Goal: Transaction & Acquisition: Purchase product/service

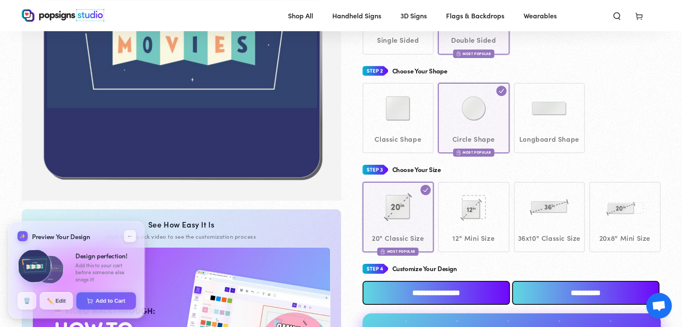
scroll to position [191, 0]
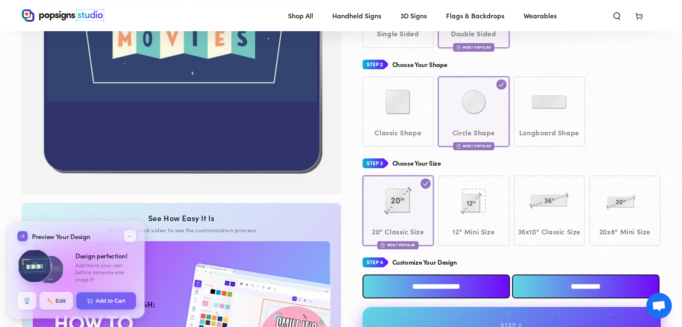
click at [301, 191] on link "Gallery Viewer" at bounding box center [182, 32] width 320 height 323
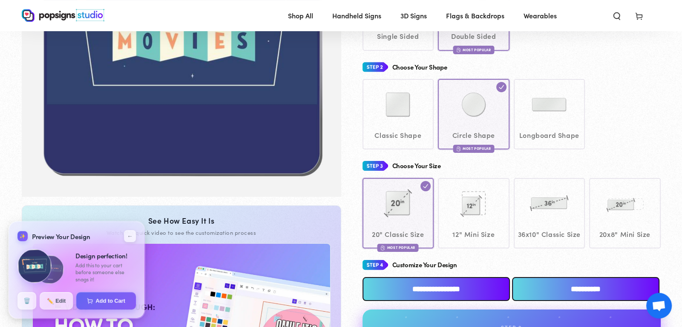
scroll to position [218, 0]
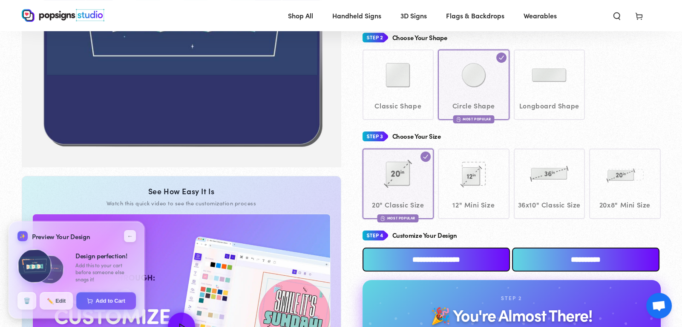
click at [468, 260] on input "**********" at bounding box center [436, 259] width 147 height 24
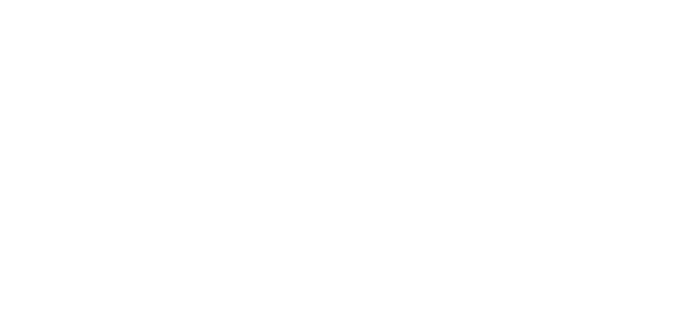
scroll to position [0, 0]
type textarea "An ancient tree with a door leading to a magical world"
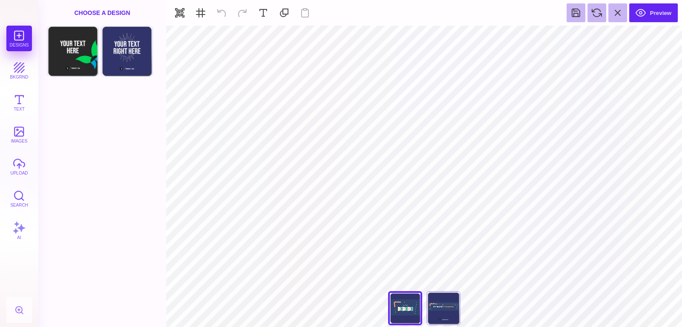
click at [24, 49] on div "Designs bkgrnd Text images upload Search AI" at bounding box center [19, 176] width 38 height 301
click at [21, 65] on button "bkgrnd" at bounding box center [19, 71] width 26 height 26
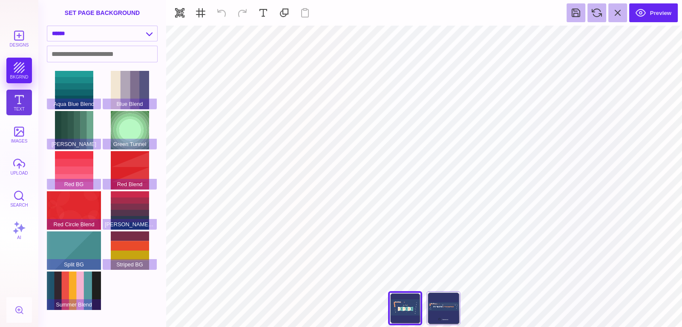
click at [16, 95] on button "Text" at bounding box center [19, 103] width 26 height 26
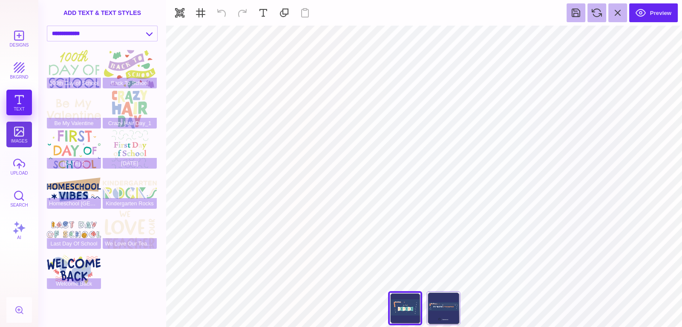
click at [20, 140] on button "images" at bounding box center [19, 134] width 26 height 26
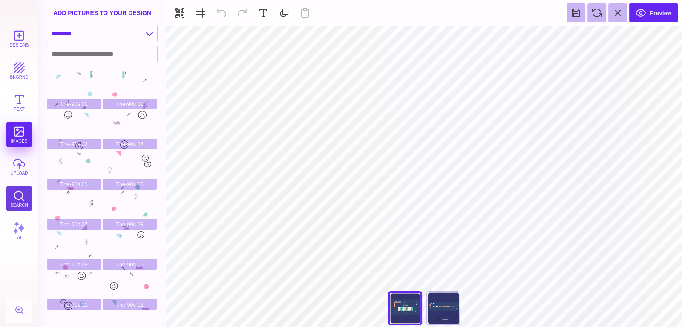
click at [23, 206] on button "Search" at bounding box center [19, 198] width 26 height 26
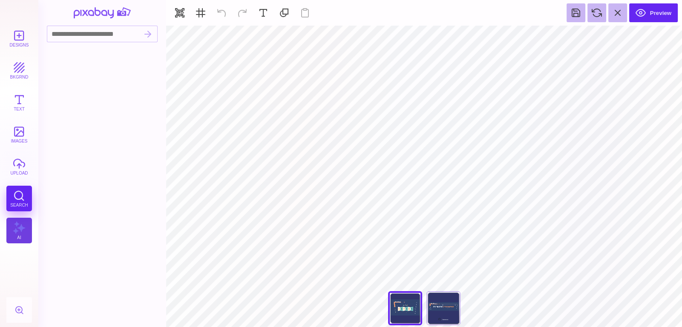
click at [23, 221] on button "AI" at bounding box center [19, 230] width 26 height 26
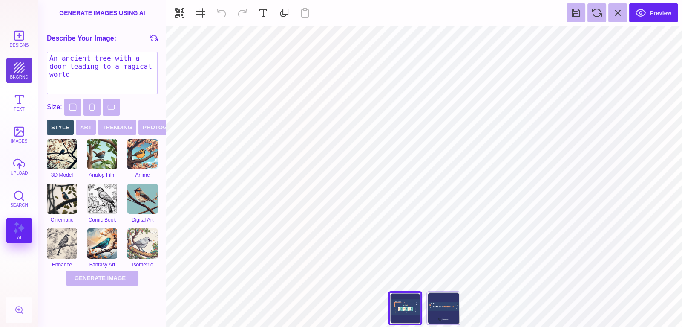
click at [18, 73] on button "bkgrnd" at bounding box center [19, 71] width 26 height 26
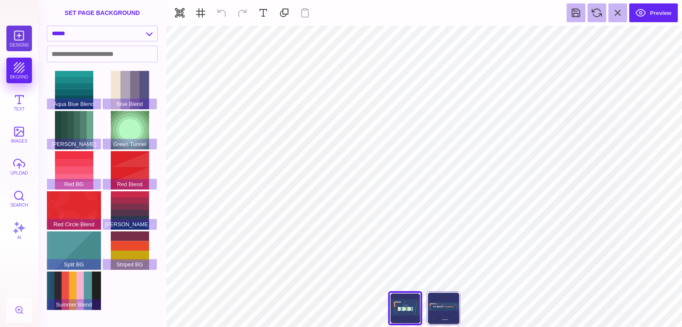
click at [25, 37] on button "Designs" at bounding box center [19, 39] width 26 height 26
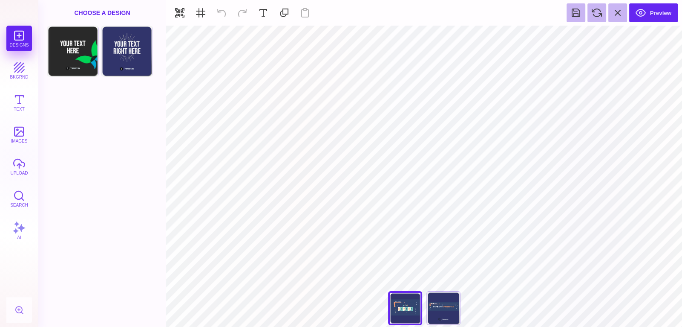
type input "#30346A"
click at [397, 37] on button at bounding box center [396, 36] width 16 height 16
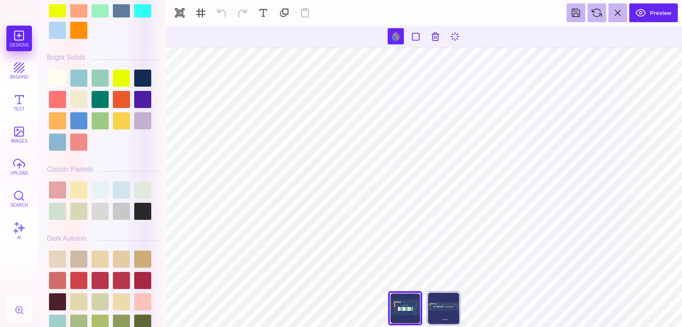
scroll to position [443, 0]
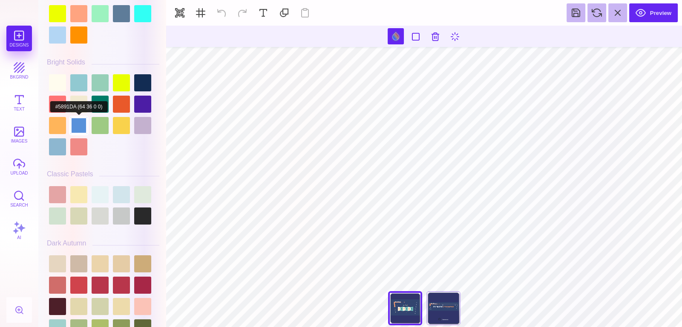
click at [84, 123] on div at bounding box center [78, 125] width 17 height 17
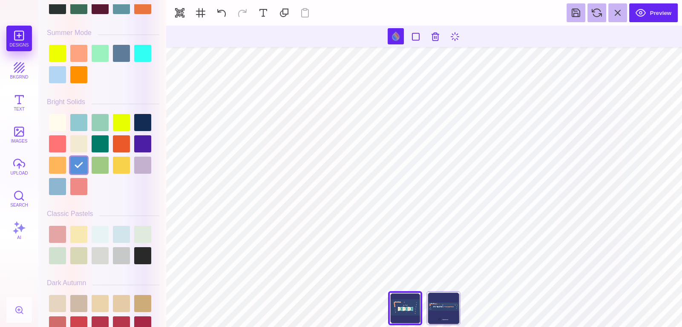
scroll to position [399, 0]
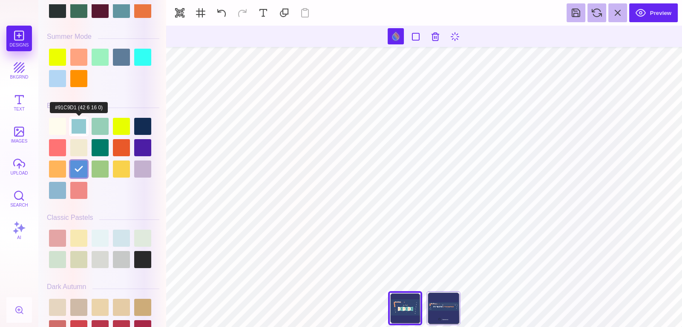
click at [81, 119] on div at bounding box center [78, 126] width 17 height 17
click at [96, 119] on div at bounding box center [100, 126] width 17 height 17
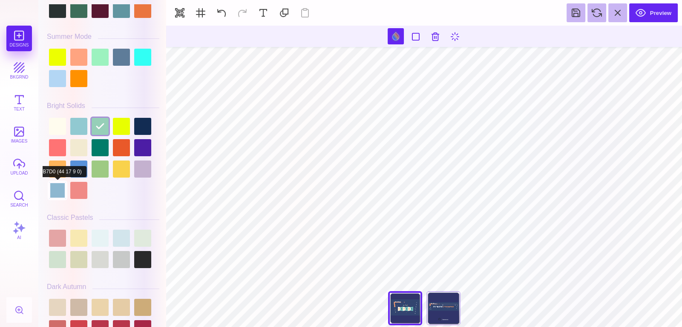
click at [52, 189] on div at bounding box center [57, 190] width 17 height 17
click at [133, 164] on div at bounding box center [103, 158] width 113 height 85
click at [95, 235] on div at bounding box center [100, 237] width 17 height 17
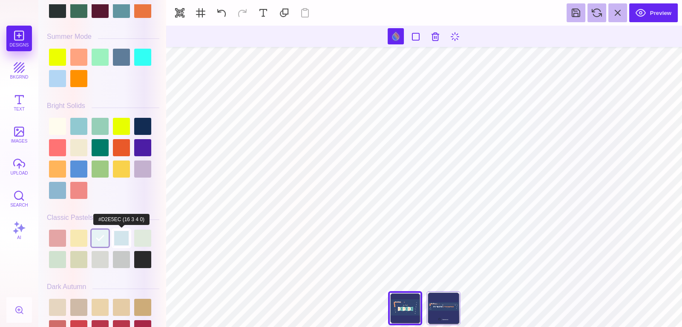
click at [119, 235] on div at bounding box center [121, 237] width 17 height 17
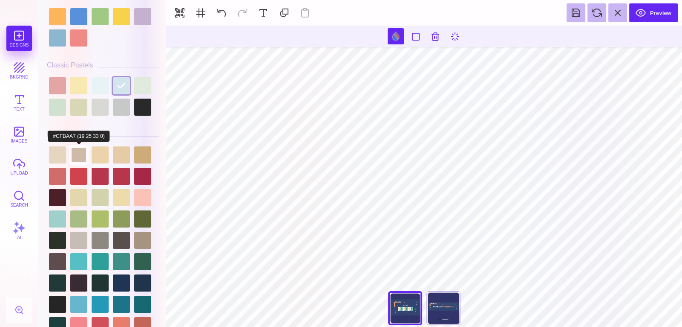
scroll to position [554, 0]
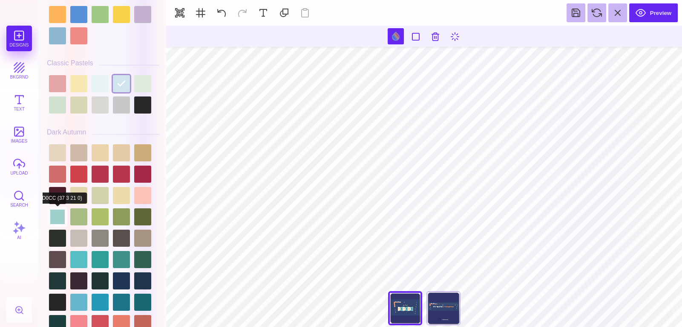
click at [52, 203] on div at bounding box center [103, 248] width 113 height 213
click at [53, 208] on div at bounding box center [57, 216] width 17 height 17
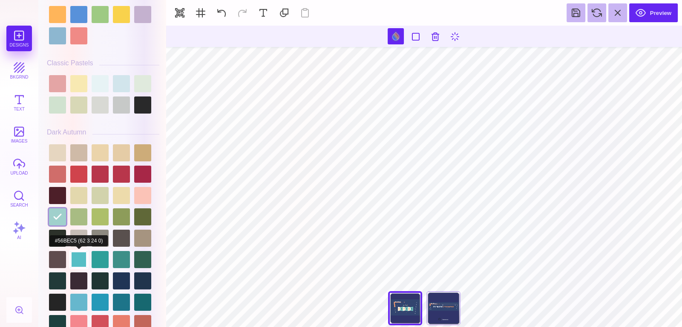
click at [81, 251] on div at bounding box center [78, 259] width 17 height 17
click at [89, 254] on div at bounding box center [103, 248] width 113 height 213
click at [95, 254] on div at bounding box center [100, 259] width 17 height 17
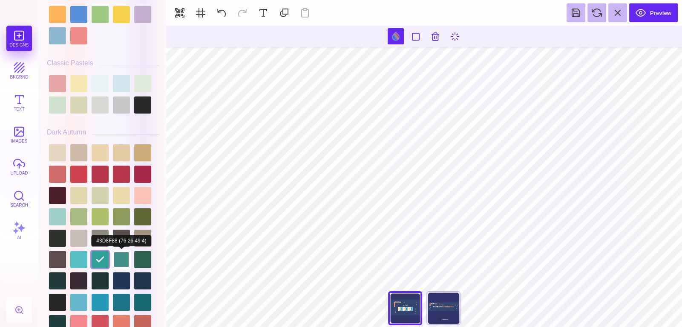
click at [121, 253] on div at bounding box center [121, 259] width 17 height 17
click at [136, 254] on div at bounding box center [142, 259] width 17 height 17
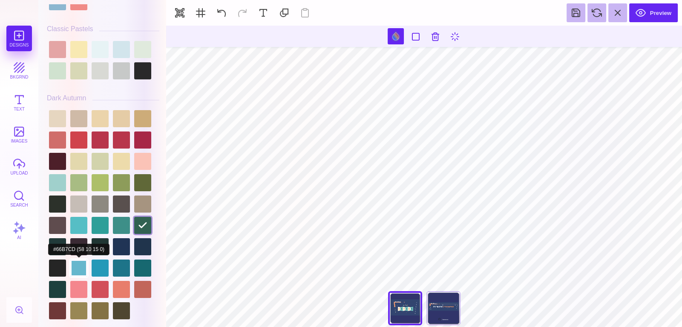
click at [82, 266] on div at bounding box center [78, 267] width 17 height 17
click at [96, 267] on div at bounding box center [100, 267] width 17 height 17
click at [113, 265] on div at bounding box center [121, 267] width 17 height 17
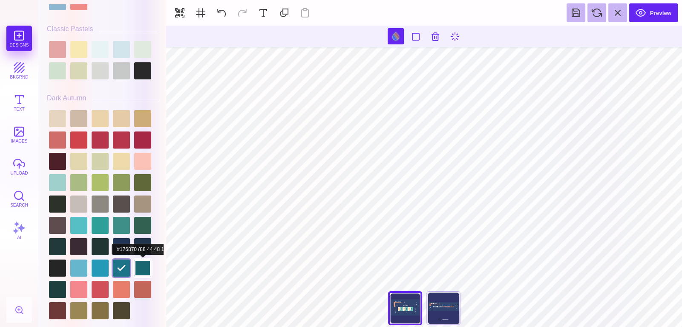
click at [139, 264] on div at bounding box center [142, 267] width 17 height 17
click at [121, 268] on div at bounding box center [121, 267] width 17 height 17
click at [103, 263] on div at bounding box center [100, 267] width 17 height 17
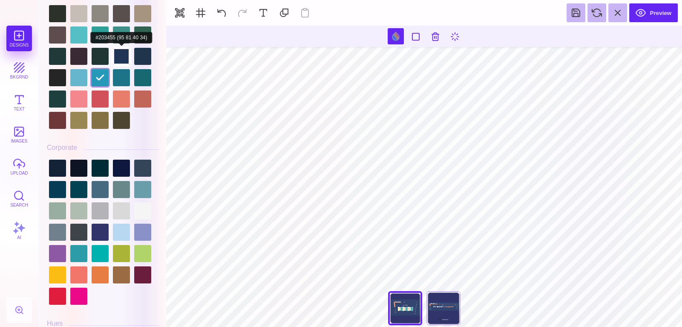
scroll to position [778, 0]
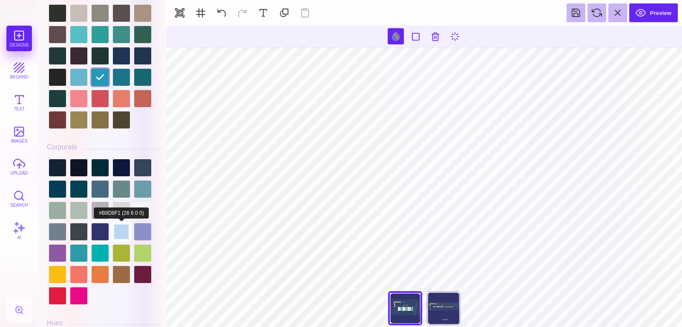
click at [123, 223] on div at bounding box center [121, 231] width 17 height 17
click at [141, 225] on div at bounding box center [142, 231] width 17 height 17
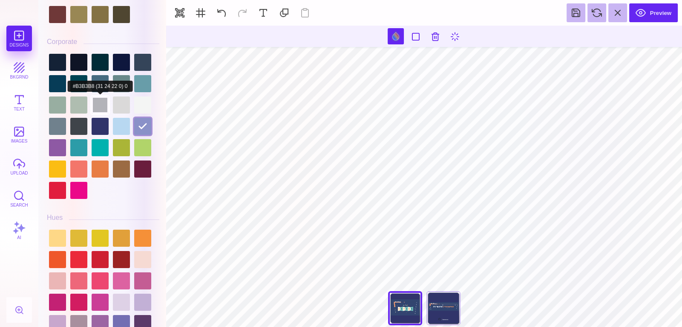
scroll to position [886, 0]
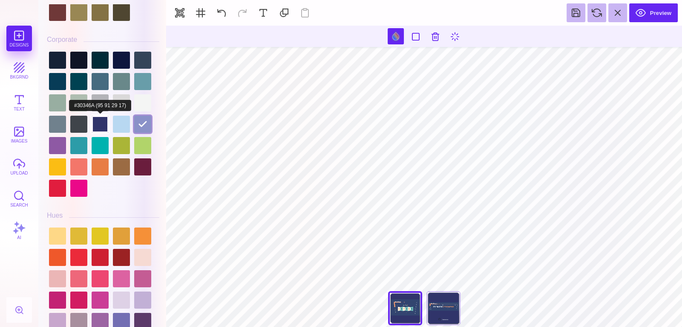
click at [97, 116] on div at bounding box center [100, 124] width 17 height 17
type input "#30346A"
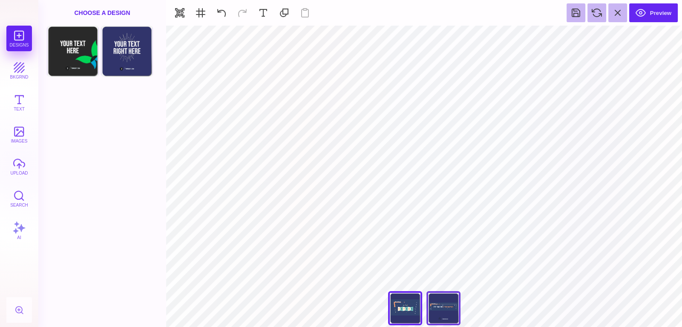
click at [448, 311] on div "Back" at bounding box center [444, 308] width 34 height 34
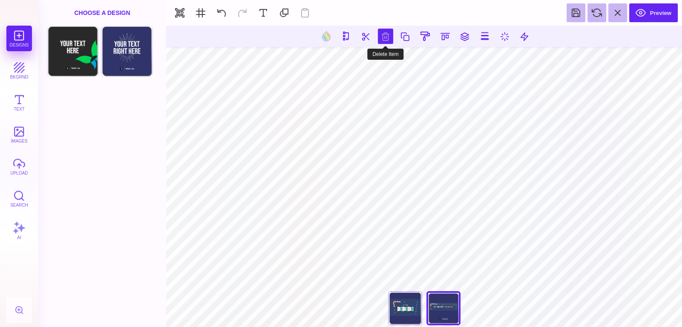
click at [382, 34] on button at bounding box center [385, 36] width 15 height 15
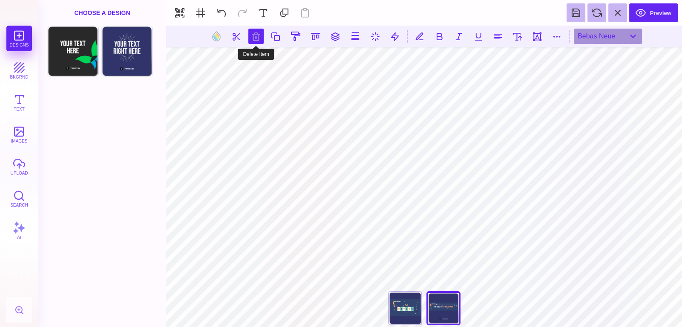
click at [257, 32] on button at bounding box center [256, 36] width 15 height 15
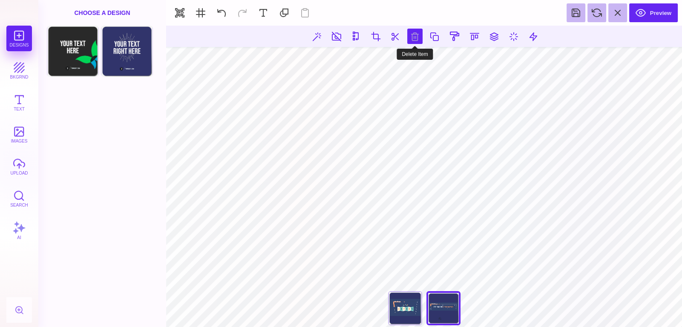
click at [413, 32] on button at bounding box center [415, 36] width 15 height 15
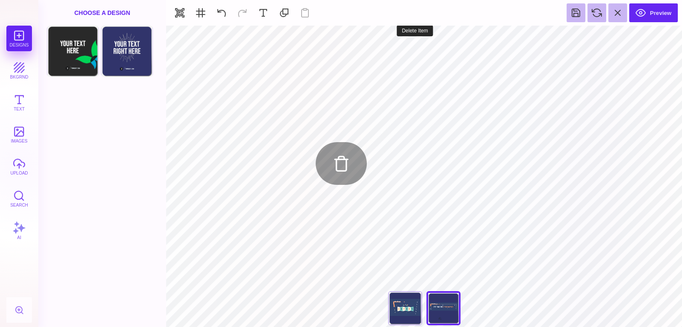
type input "#30346A"
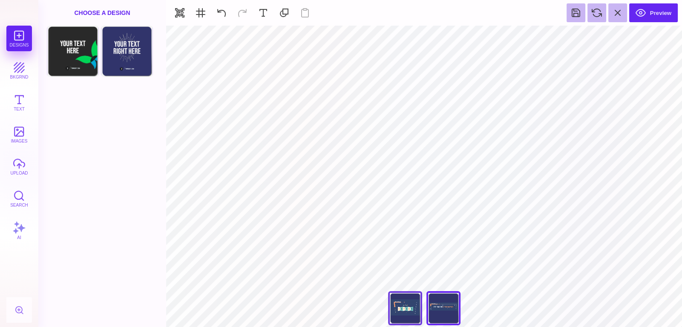
click at [403, 310] on div "Back" at bounding box center [405, 308] width 34 height 34
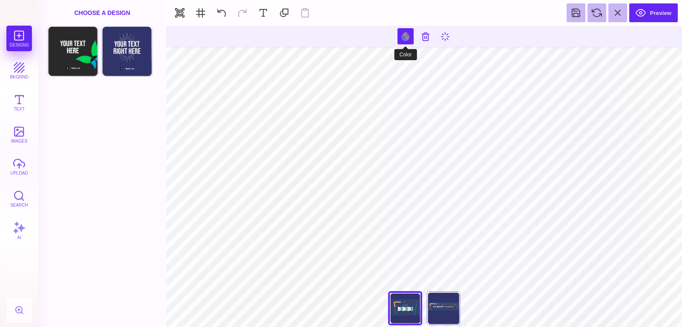
click at [398, 37] on button at bounding box center [406, 36] width 16 height 16
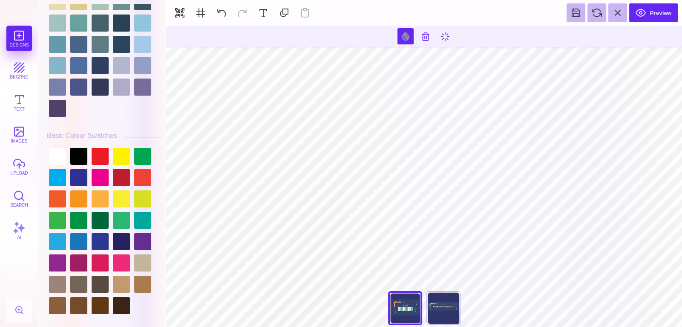
scroll to position [2266, 0]
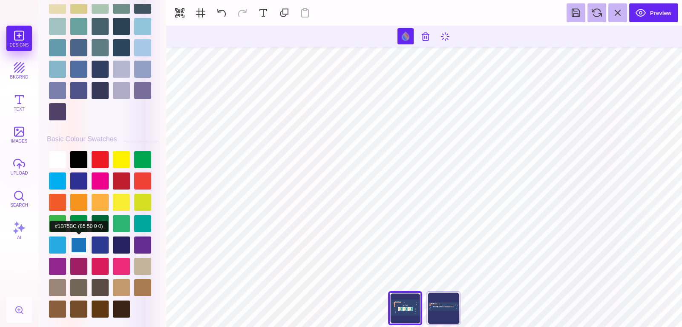
click at [78, 236] on div at bounding box center [78, 244] width 17 height 17
click at [101, 238] on div at bounding box center [100, 244] width 17 height 17
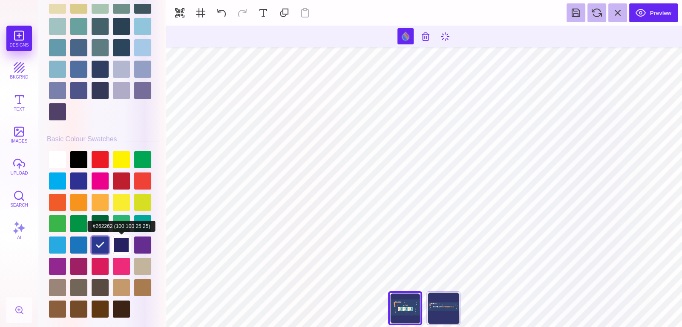
click at [116, 239] on div at bounding box center [121, 244] width 17 height 17
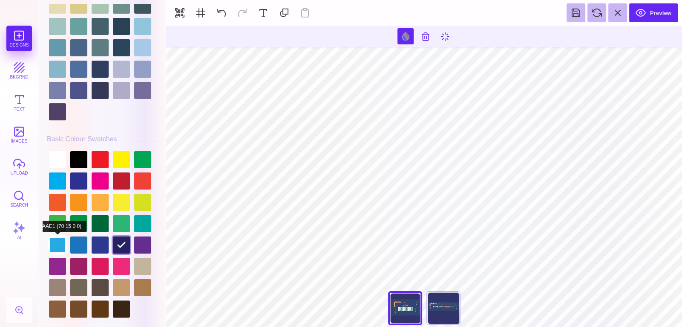
click at [54, 236] on div at bounding box center [57, 244] width 17 height 17
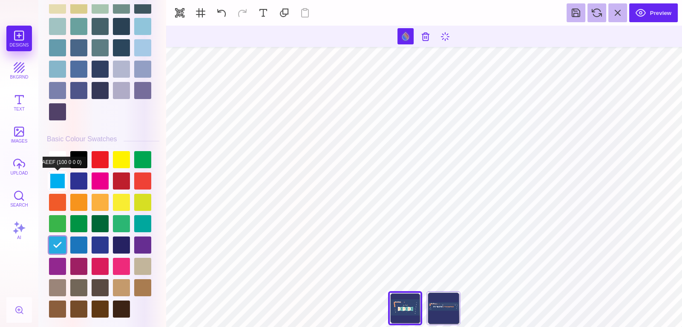
click at [58, 172] on div at bounding box center [57, 180] width 17 height 17
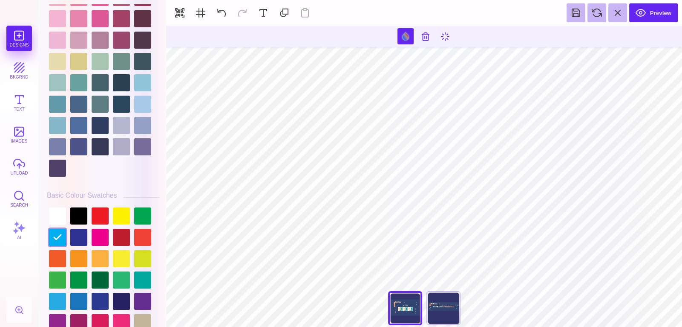
scroll to position [2214, 0]
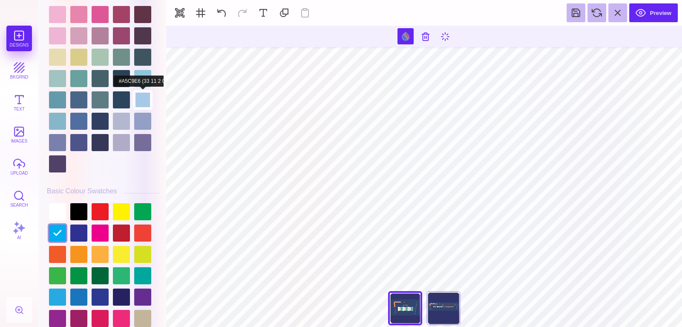
click at [139, 92] on div at bounding box center [142, 99] width 17 height 17
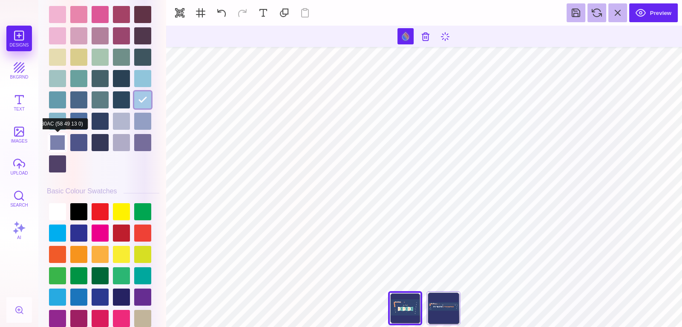
click at [54, 134] on div at bounding box center [57, 142] width 17 height 17
click at [56, 119] on div at bounding box center [57, 121] width 17 height 17
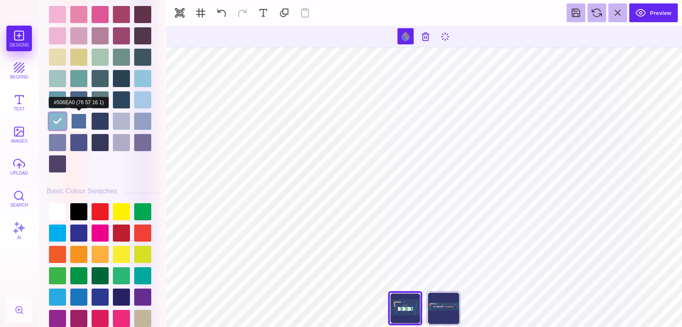
click at [72, 119] on div at bounding box center [78, 121] width 17 height 17
click at [88, 116] on div at bounding box center [103, 35] width 113 height 277
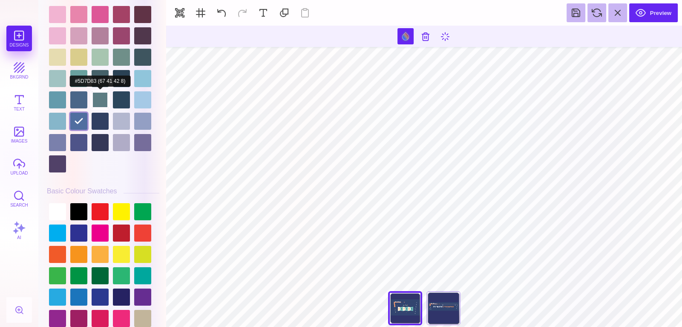
click at [95, 94] on div at bounding box center [100, 99] width 17 height 17
click at [86, 93] on div at bounding box center [78, 99] width 17 height 17
click at [61, 94] on div at bounding box center [57, 99] width 17 height 17
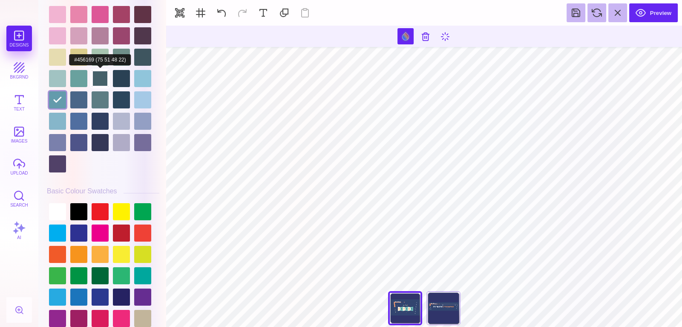
click at [100, 76] on div at bounding box center [100, 78] width 17 height 17
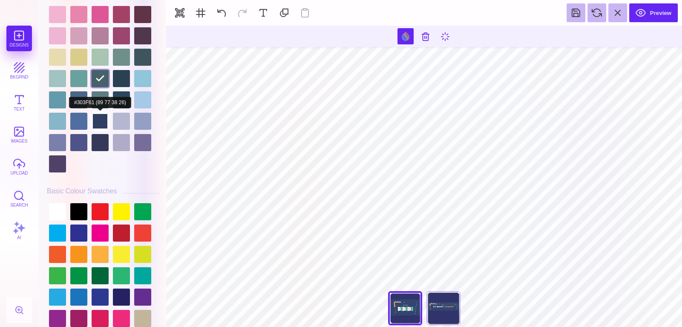
click at [99, 113] on div at bounding box center [100, 121] width 17 height 17
click at [120, 114] on div at bounding box center [121, 121] width 17 height 17
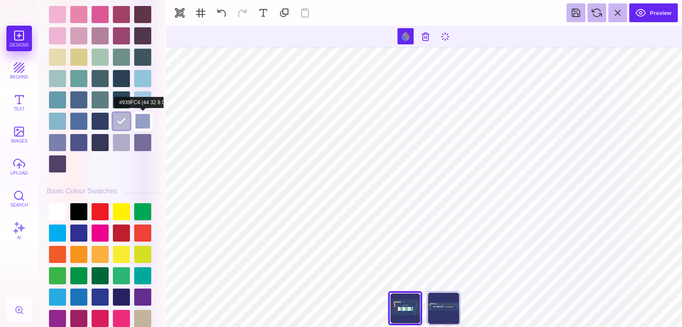
click at [134, 116] on div at bounding box center [142, 121] width 17 height 17
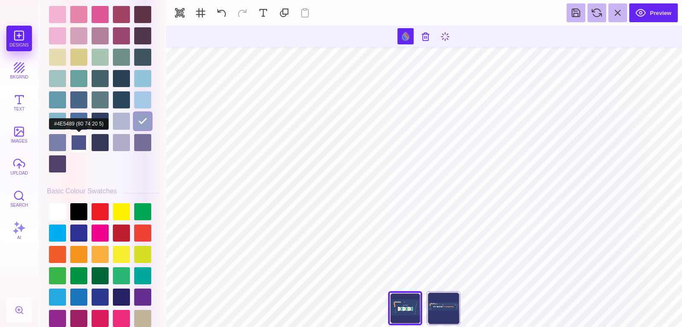
click at [72, 138] on div at bounding box center [78, 142] width 17 height 17
click at [97, 140] on div at bounding box center [100, 142] width 17 height 17
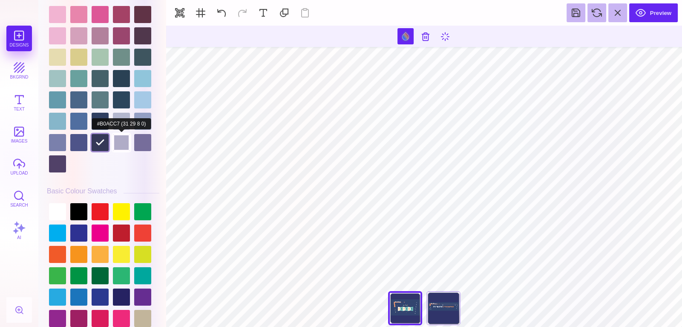
click at [118, 140] on div at bounding box center [121, 142] width 17 height 17
click at [136, 142] on div at bounding box center [142, 142] width 17 height 17
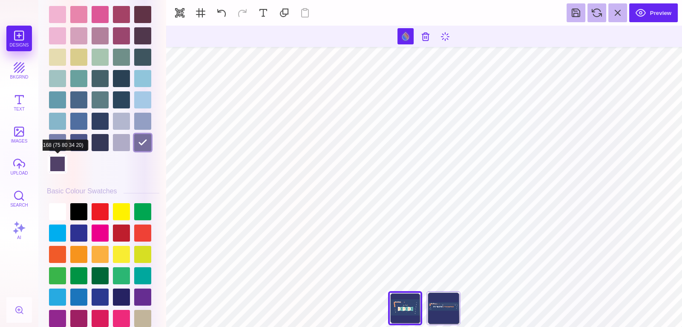
click at [56, 155] on div at bounding box center [57, 163] width 17 height 17
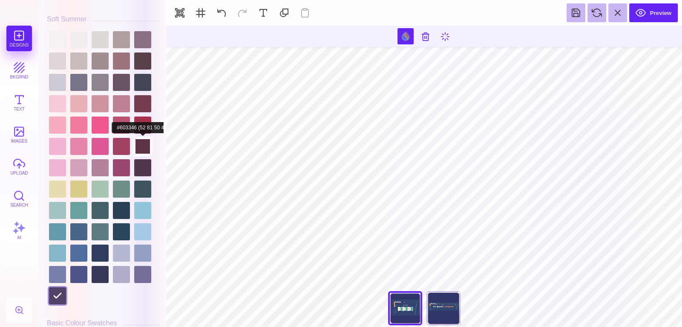
scroll to position [2081, 0]
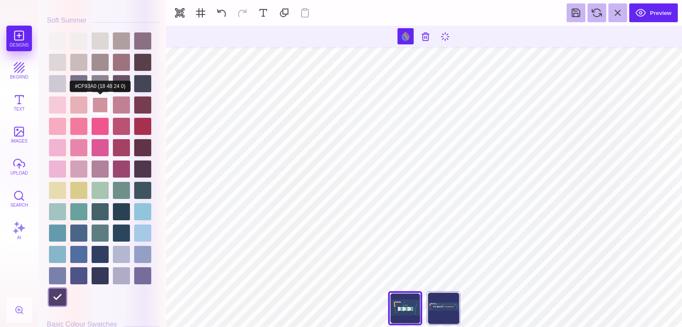
click at [92, 96] on div at bounding box center [100, 104] width 17 height 17
click at [101, 96] on div at bounding box center [100, 104] width 17 height 17
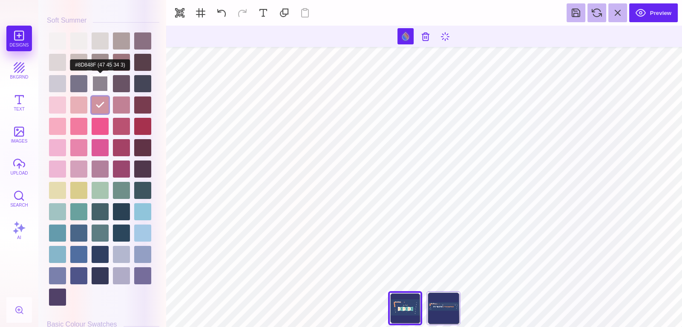
click at [101, 75] on div at bounding box center [100, 83] width 17 height 17
click at [90, 75] on div at bounding box center [103, 168] width 113 height 277
click at [85, 75] on div at bounding box center [78, 83] width 17 height 17
click at [108, 78] on div at bounding box center [100, 83] width 17 height 17
click at [130, 77] on div at bounding box center [103, 168] width 113 height 277
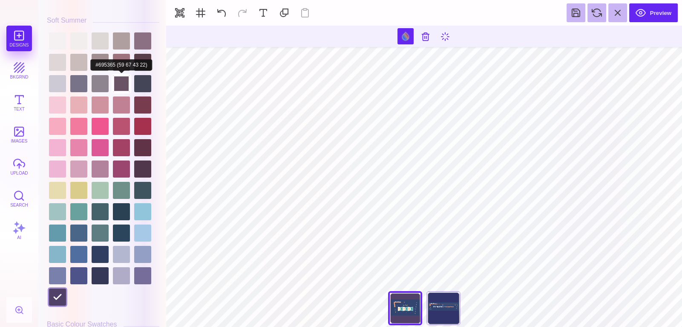
click at [124, 78] on div at bounding box center [121, 83] width 17 height 17
click at [94, 76] on div at bounding box center [100, 83] width 17 height 17
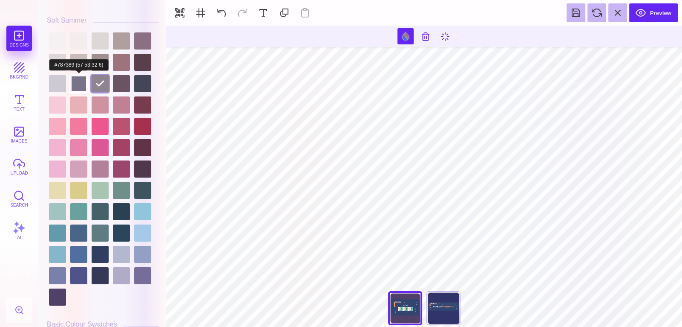
click at [84, 76] on div at bounding box center [78, 83] width 17 height 17
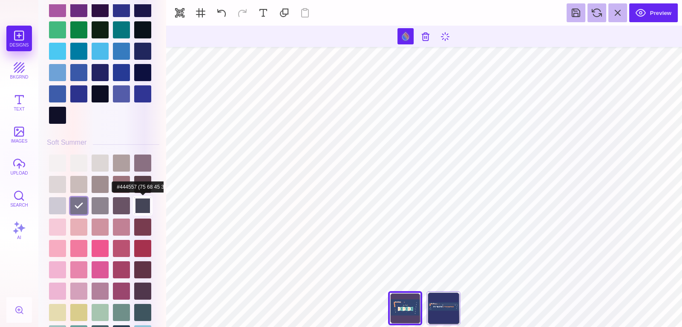
scroll to position [1958, 0]
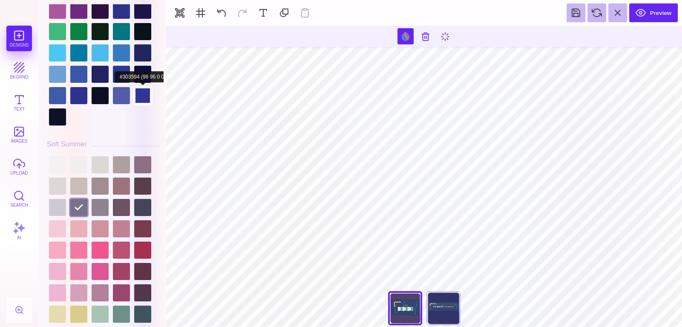
click at [145, 87] on div at bounding box center [142, 95] width 17 height 17
click at [126, 90] on div at bounding box center [121, 95] width 17 height 17
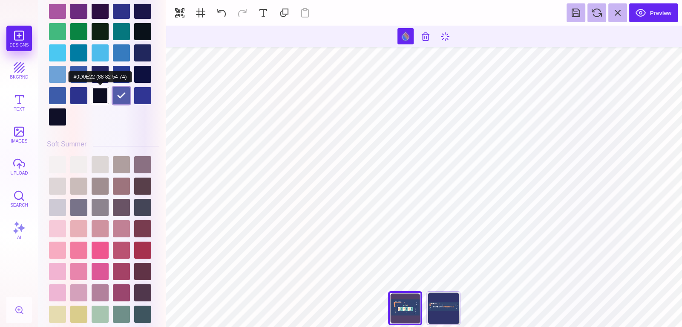
click at [104, 88] on div at bounding box center [100, 95] width 17 height 17
click at [82, 88] on div at bounding box center [78, 95] width 17 height 17
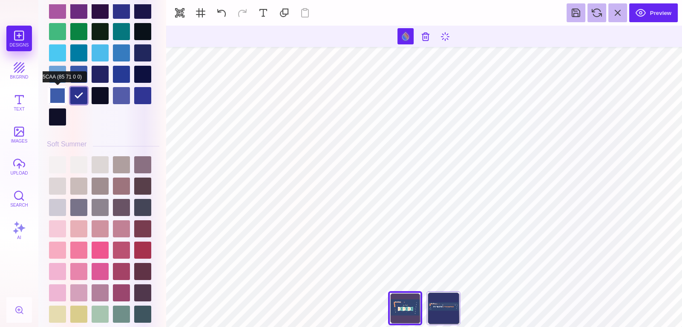
click at [58, 89] on div at bounding box center [57, 95] width 17 height 17
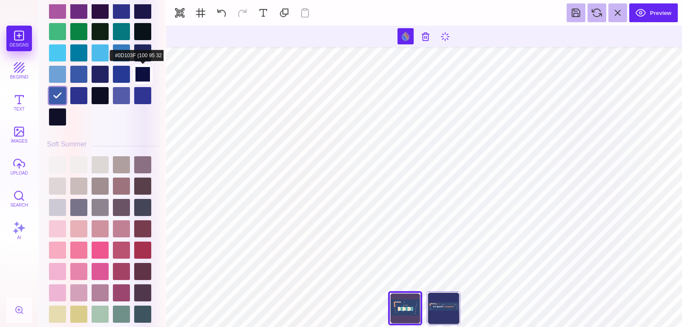
click at [138, 66] on div at bounding box center [142, 74] width 17 height 17
click at [127, 70] on div at bounding box center [121, 74] width 17 height 17
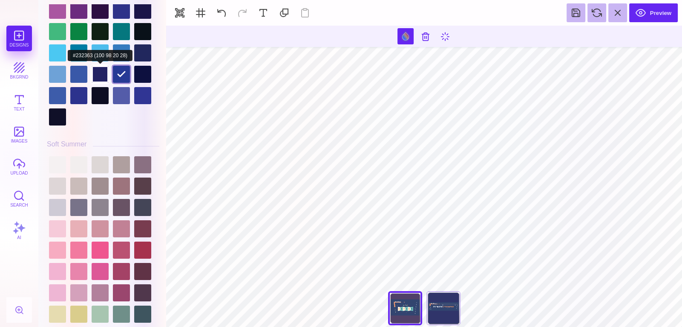
click at [107, 67] on div at bounding box center [100, 74] width 17 height 17
click at [87, 69] on div at bounding box center [78, 74] width 17 height 17
click at [70, 71] on div at bounding box center [78, 74] width 17 height 17
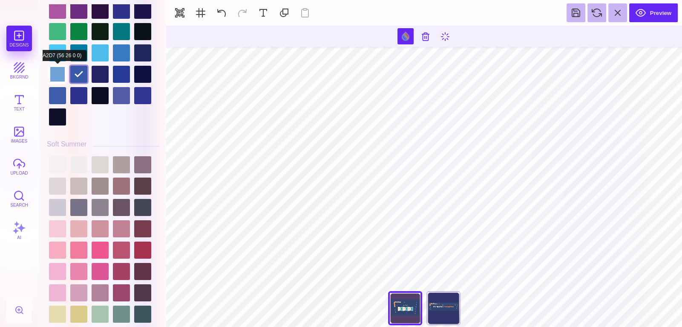
click at [64, 70] on div at bounding box center [57, 74] width 17 height 17
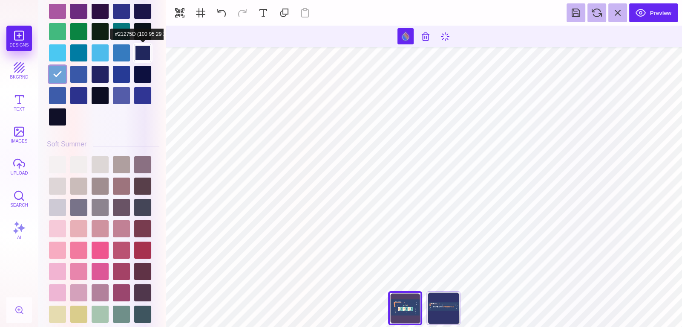
click at [140, 51] on div at bounding box center [142, 52] width 17 height 17
click at [118, 44] on div at bounding box center [121, 52] width 17 height 17
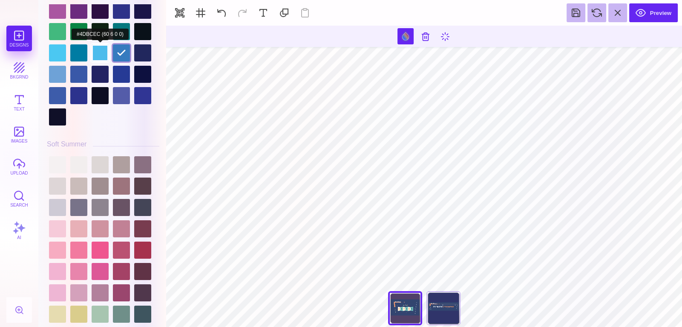
click at [101, 48] on div at bounding box center [100, 52] width 17 height 17
click at [75, 48] on div at bounding box center [78, 52] width 17 height 17
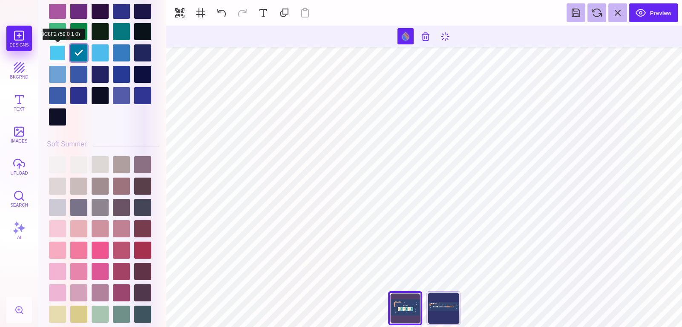
click at [55, 49] on div at bounding box center [57, 52] width 17 height 17
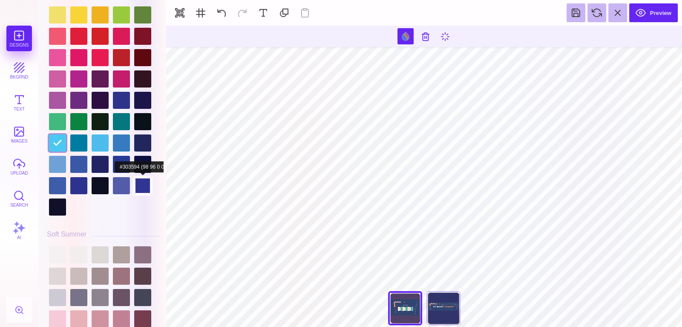
scroll to position [1863, 0]
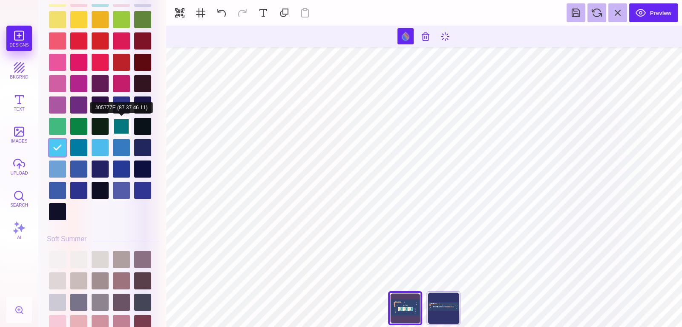
click at [125, 118] on div at bounding box center [121, 126] width 17 height 17
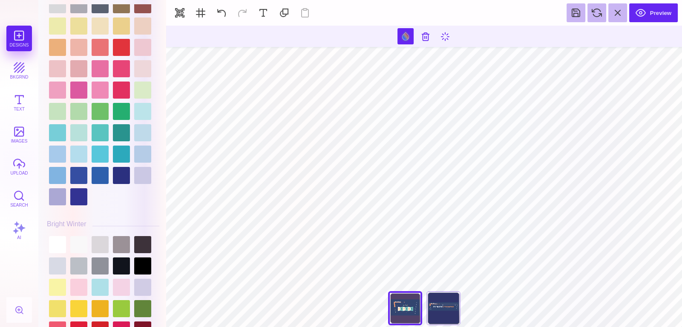
scroll to position [1574, 0]
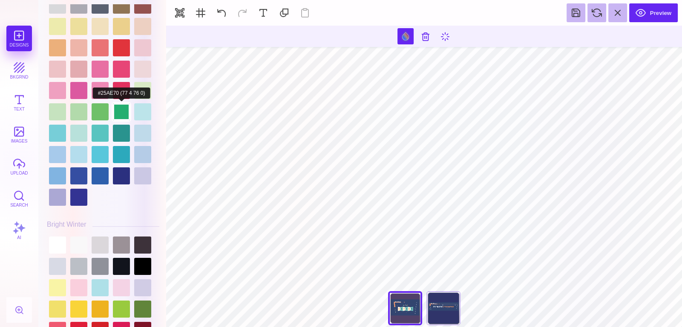
click at [125, 113] on div at bounding box center [121, 111] width 17 height 17
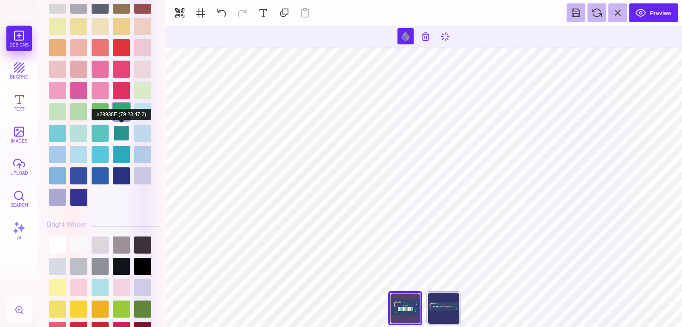
click at [126, 126] on div at bounding box center [121, 132] width 17 height 17
click at [138, 129] on div at bounding box center [142, 132] width 17 height 17
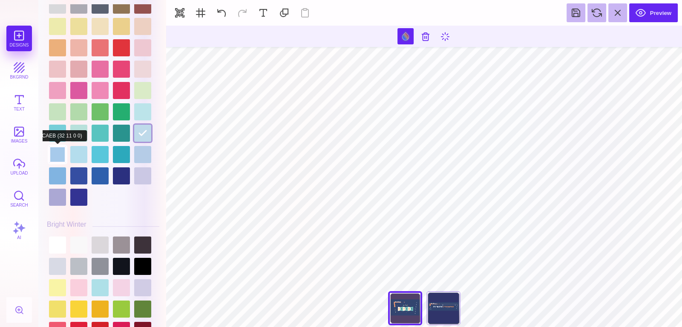
click at [64, 146] on div at bounding box center [57, 154] width 17 height 17
click at [80, 150] on div at bounding box center [78, 154] width 17 height 17
click at [97, 151] on div at bounding box center [100, 154] width 17 height 17
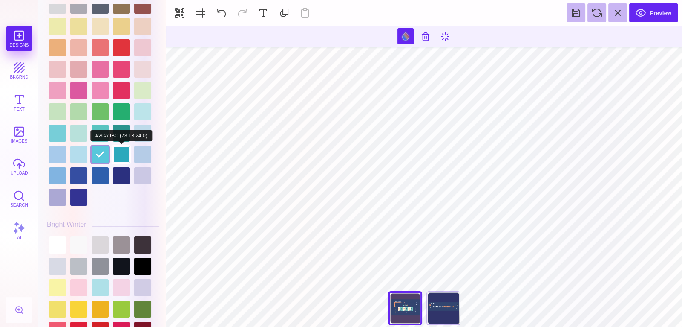
click at [129, 149] on div at bounding box center [121, 154] width 17 height 17
click at [142, 150] on div at bounding box center [142, 154] width 17 height 17
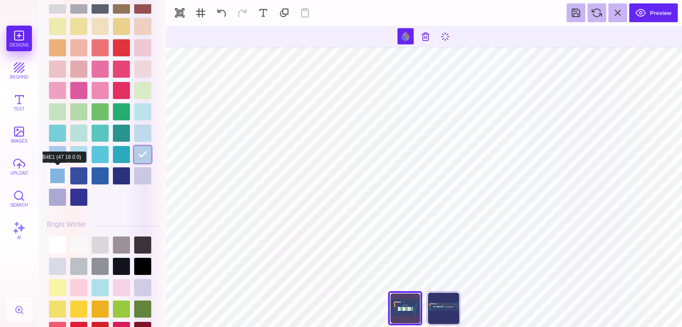
click at [61, 171] on div at bounding box center [57, 175] width 17 height 17
click at [80, 173] on div at bounding box center [78, 175] width 17 height 17
click at [99, 172] on div at bounding box center [100, 175] width 17 height 17
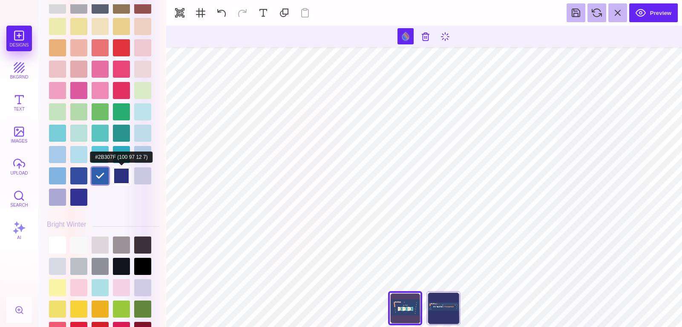
click at [117, 171] on div at bounding box center [121, 175] width 17 height 17
click at [139, 171] on div at bounding box center [142, 175] width 17 height 17
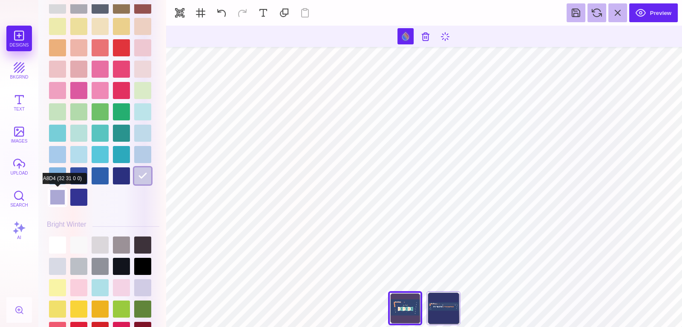
click at [55, 192] on div at bounding box center [57, 196] width 17 height 17
click at [78, 195] on div at bounding box center [78, 196] width 17 height 17
click at [60, 192] on div at bounding box center [57, 196] width 17 height 17
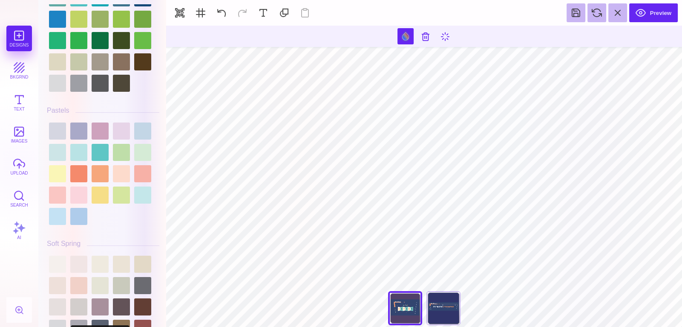
scroll to position [1250, 0]
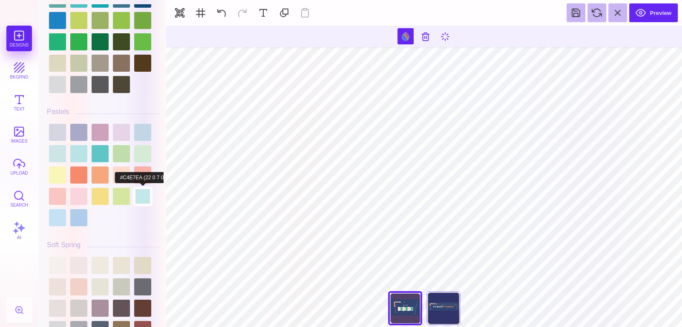
click at [137, 189] on div at bounding box center [142, 196] width 17 height 17
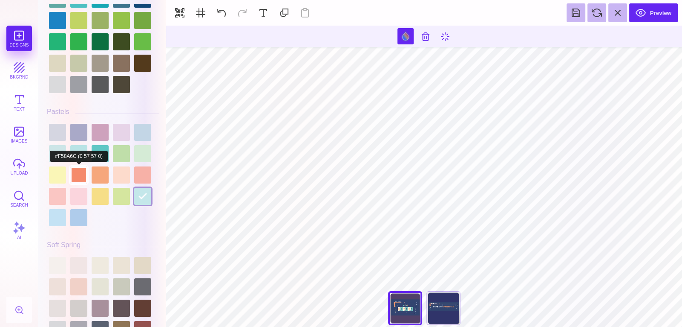
click at [78, 168] on div at bounding box center [78, 174] width 17 height 17
click at [95, 166] on div at bounding box center [100, 174] width 17 height 17
click at [76, 172] on div at bounding box center [78, 174] width 17 height 17
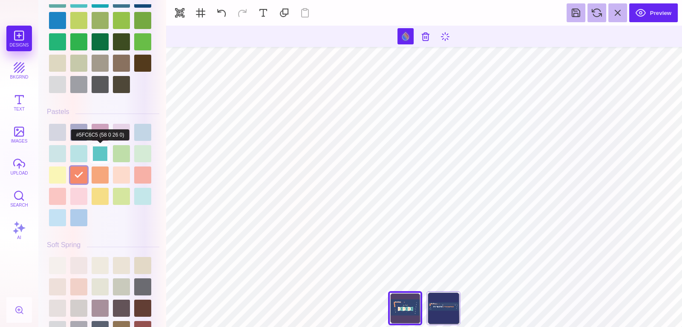
click at [99, 146] on div at bounding box center [100, 153] width 17 height 17
click at [118, 153] on div at bounding box center [121, 153] width 17 height 17
click at [142, 152] on div at bounding box center [142, 153] width 17 height 17
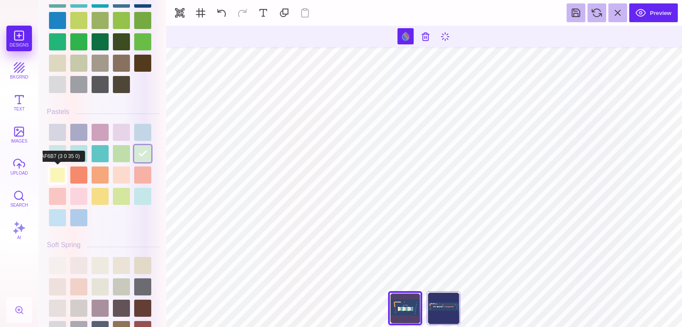
click at [59, 167] on div at bounding box center [57, 174] width 17 height 17
click at [80, 179] on div at bounding box center [78, 174] width 17 height 17
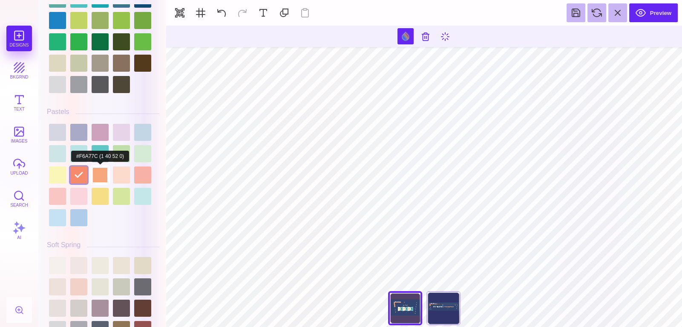
click at [99, 173] on div at bounding box center [100, 174] width 17 height 17
click at [122, 171] on div at bounding box center [121, 174] width 17 height 17
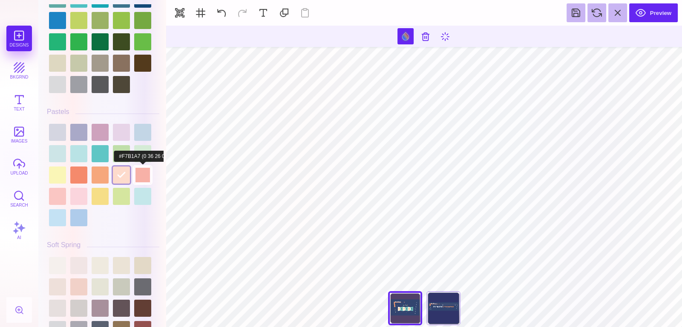
click at [144, 166] on div at bounding box center [142, 174] width 17 height 17
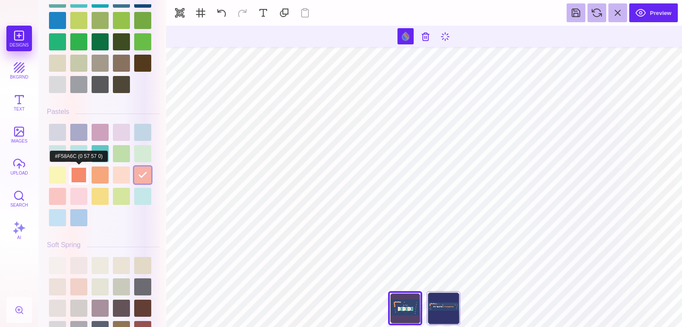
click at [77, 171] on div at bounding box center [78, 174] width 17 height 17
click at [93, 172] on div at bounding box center [100, 174] width 17 height 17
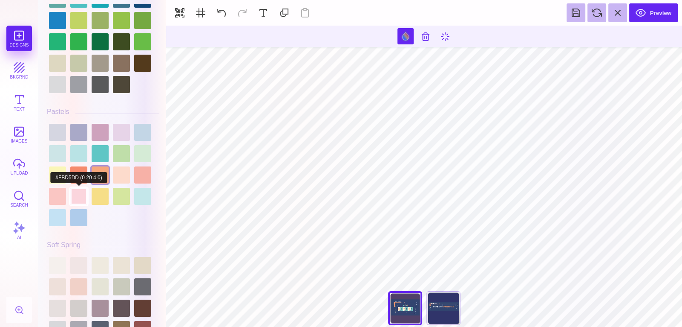
click at [78, 188] on div at bounding box center [78, 196] width 17 height 17
click at [79, 188] on div at bounding box center [78, 196] width 17 height 17
click at [81, 188] on div at bounding box center [78, 196] width 17 height 17
click at [75, 166] on div at bounding box center [78, 174] width 17 height 17
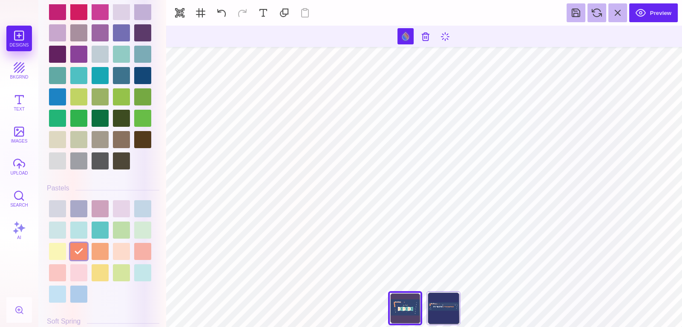
scroll to position [1173, 0]
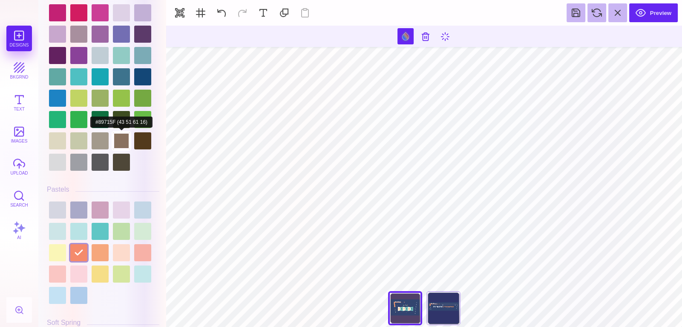
click at [123, 138] on div at bounding box center [121, 140] width 17 height 17
click at [126, 132] on div at bounding box center [121, 140] width 17 height 17
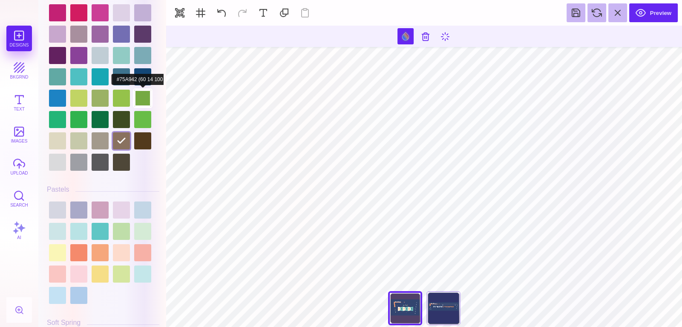
click at [144, 90] on div at bounding box center [142, 98] width 17 height 17
click at [139, 90] on div at bounding box center [142, 98] width 17 height 17
click at [141, 90] on div at bounding box center [142, 98] width 17 height 17
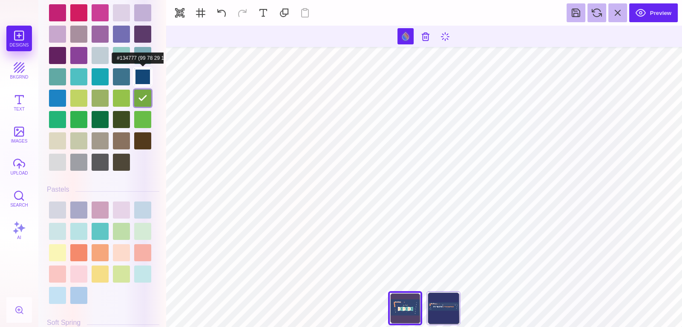
click at [142, 68] on div at bounding box center [142, 76] width 17 height 17
click at [122, 73] on div at bounding box center [121, 76] width 17 height 17
click at [109, 71] on div at bounding box center [103, 55] width 113 height 234
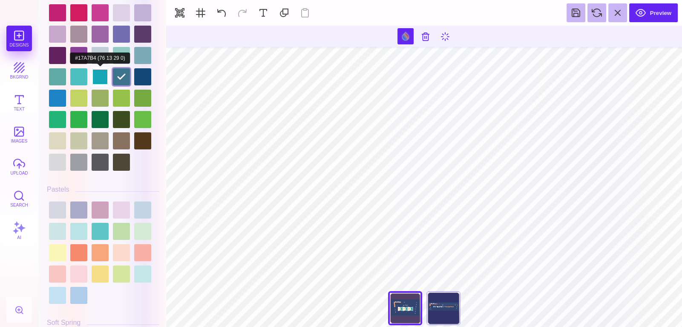
click at [105, 73] on div at bounding box center [100, 76] width 17 height 17
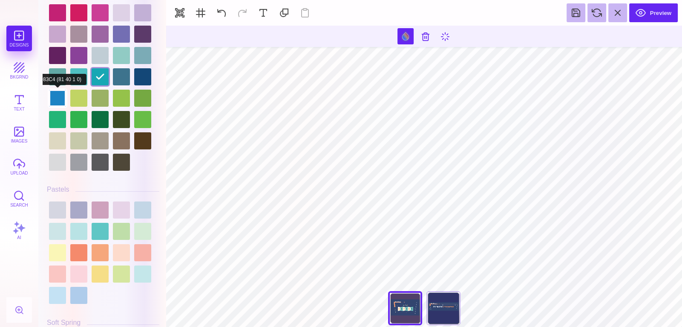
click at [52, 92] on div at bounding box center [57, 98] width 17 height 17
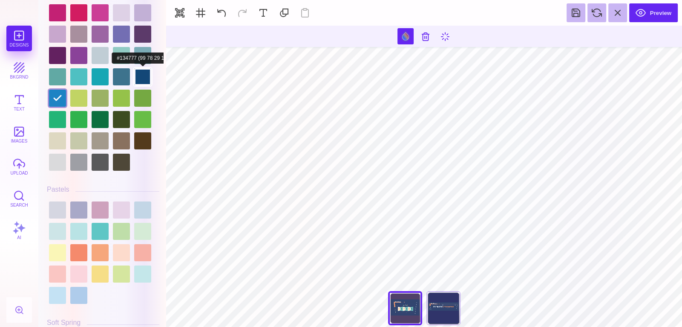
click at [137, 72] on div at bounding box center [142, 76] width 17 height 17
type input "#134777"
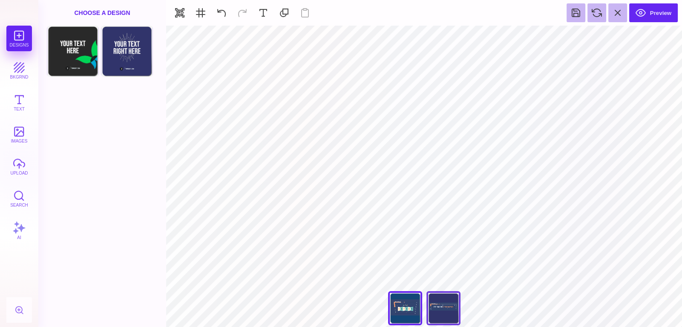
click at [440, 314] on div "Back" at bounding box center [444, 308] width 34 height 34
click at [403, 309] on div "Back" at bounding box center [405, 308] width 34 height 34
click at [406, 27] on section at bounding box center [424, 36] width 516 height 21
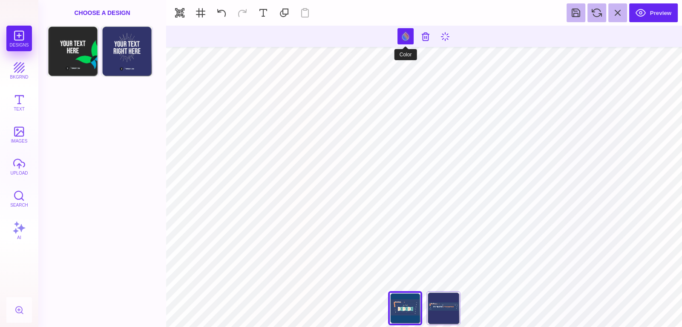
click at [405, 33] on button at bounding box center [406, 36] width 16 height 16
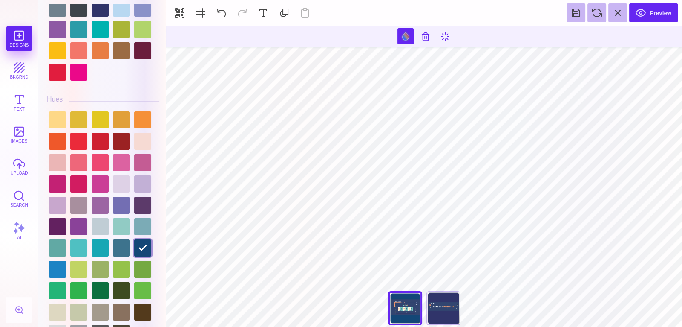
scroll to position [1001, 0]
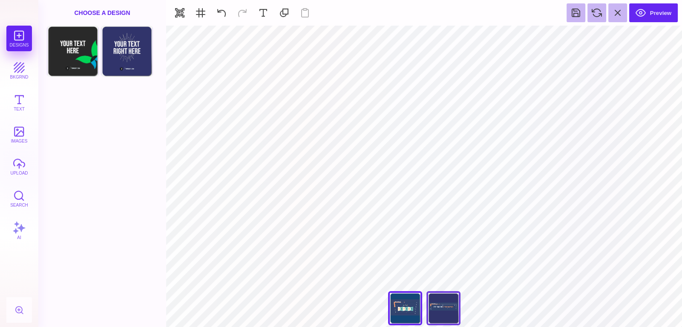
click at [449, 309] on div "Back" at bounding box center [444, 308] width 34 height 34
type input "****"
type input "#30346A"
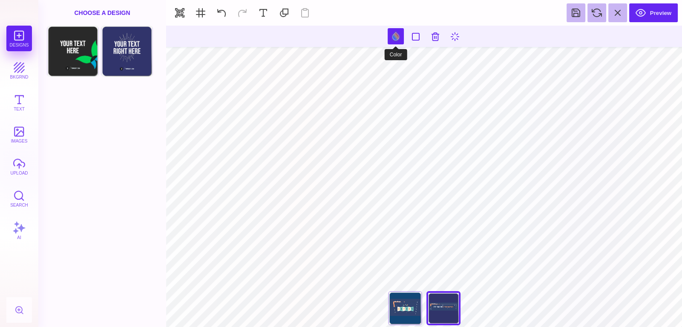
click at [397, 37] on button at bounding box center [396, 36] width 16 height 16
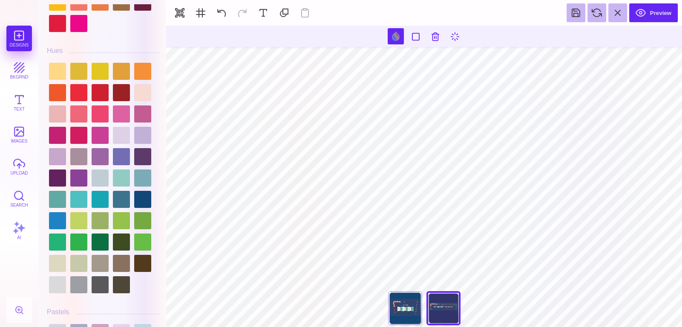
scroll to position [1051, 0]
click at [141, 191] on div at bounding box center [142, 198] width 17 height 17
click at [120, 192] on div at bounding box center [121, 198] width 17 height 17
click at [142, 194] on div at bounding box center [142, 198] width 17 height 17
type input "#134777"
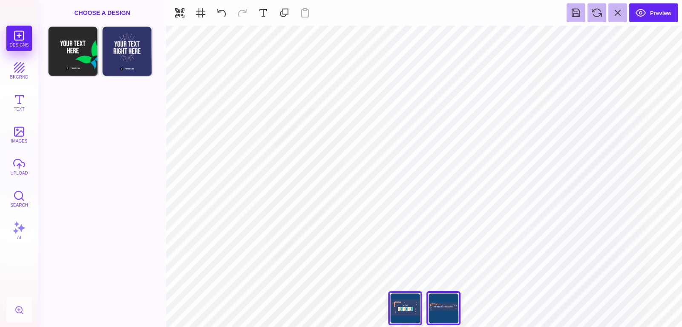
click at [396, 294] on div "Back" at bounding box center [405, 308] width 34 height 34
click at [455, 316] on div "Back" at bounding box center [444, 308] width 34 height 34
type input "****"
click at [653, 12] on button "Preview" at bounding box center [654, 12] width 49 height 19
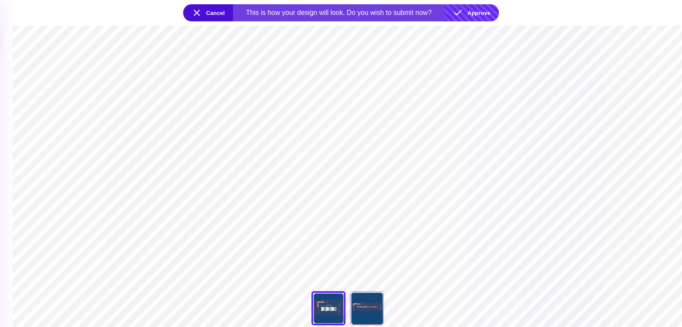
click at [477, 5] on button "Approve" at bounding box center [472, 12] width 55 height 17
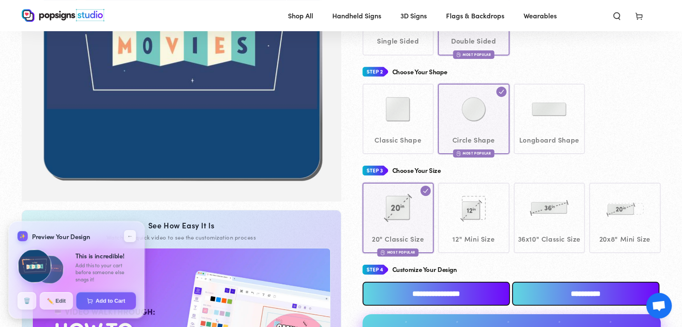
scroll to position [183, 0]
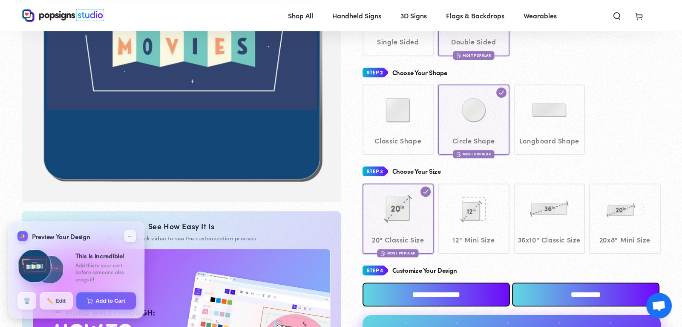
click at [408, 127] on div "Classic Shape Circle Shape Most Popular" at bounding box center [512, 119] width 298 height 70
click at [400, 128] on div "Classic Shape Circle Shape Most Popular" at bounding box center [512, 119] width 298 height 70
click at [410, 109] on div "Classic Shape Circle Shape Most Popular" at bounding box center [512, 119] width 298 height 70
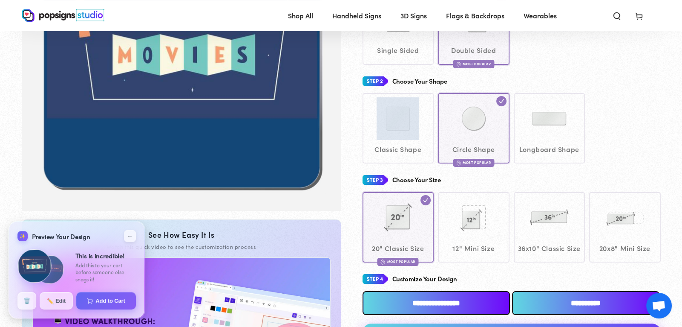
scroll to position [176, 0]
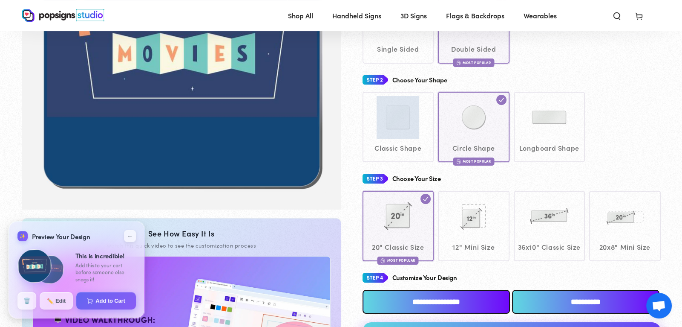
click at [410, 109] on div "Classic Shape Circle Shape Most Popular" at bounding box center [512, 127] width 298 height 70
click at [408, 135] on div "Classic Shape Circle Shape Most Popular" at bounding box center [512, 127] width 298 height 70
click at [405, 124] on div "Classic Shape Circle Shape Most Popular" at bounding box center [512, 127] width 298 height 70
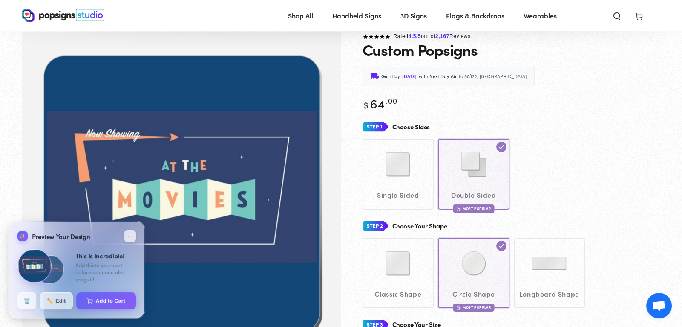
scroll to position [28, 0]
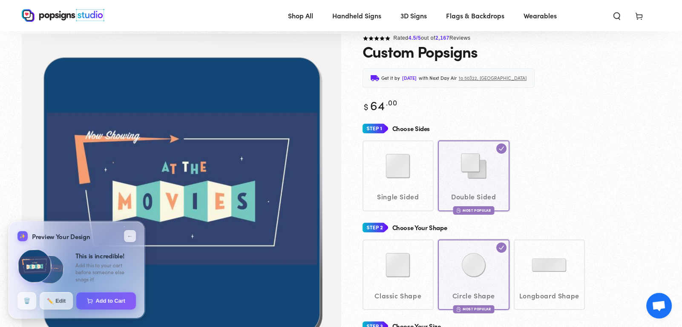
click at [386, 259] on div "Classic Shape Circle Shape Most Popular" at bounding box center [512, 274] width 298 height 70
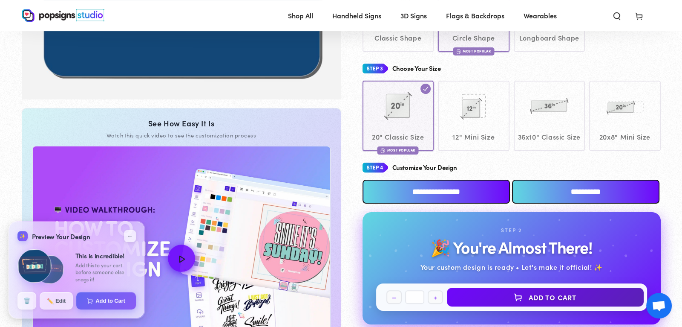
scroll to position [298, 0]
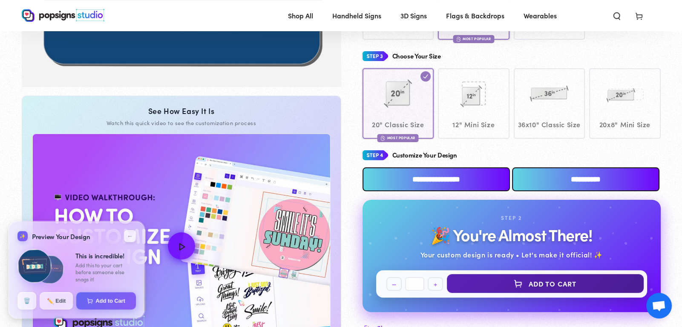
click at [519, 282] on button "Add to Cart" at bounding box center [545, 283] width 197 height 19
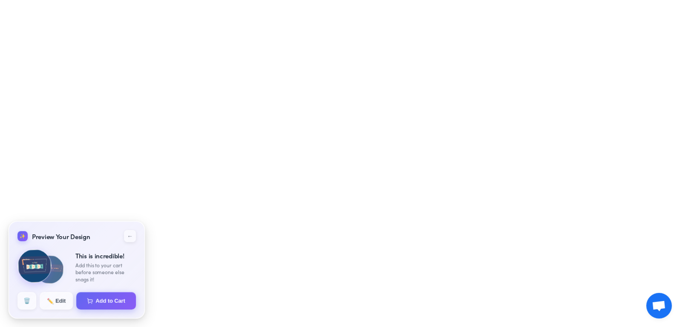
select select "**********"
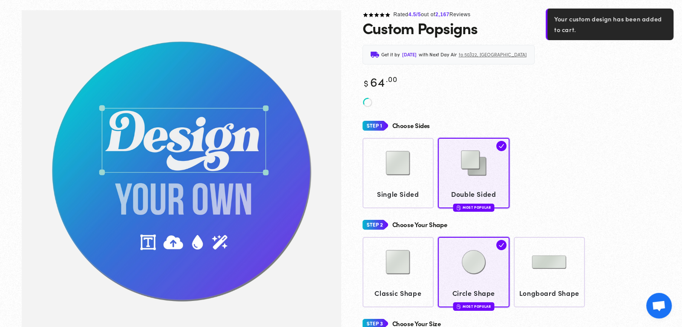
scroll to position [43, 0]
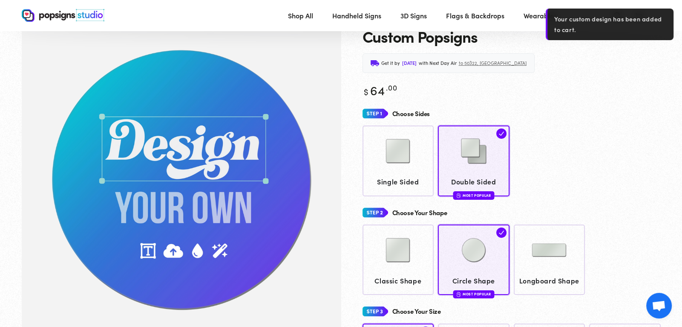
click at [576, 107] on div "Choose Sides" at bounding box center [512, 114] width 298 height 16
click at [644, 62] on div "Get it by [DATE] with Next Day Air to 50322, [GEOGRAPHIC_DATA]" at bounding box center [512, 63] width 298 height 20
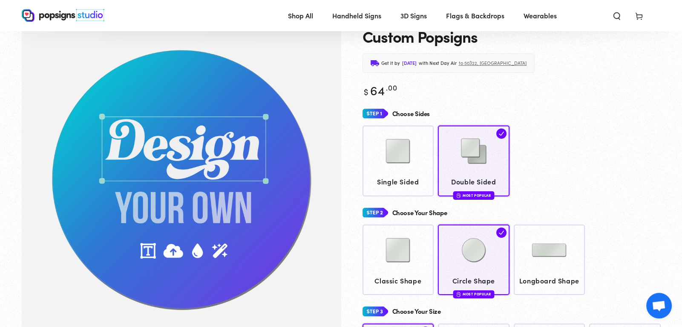
click at [635, 13] on icon at bounding box center [639, 16] width 9 height 9
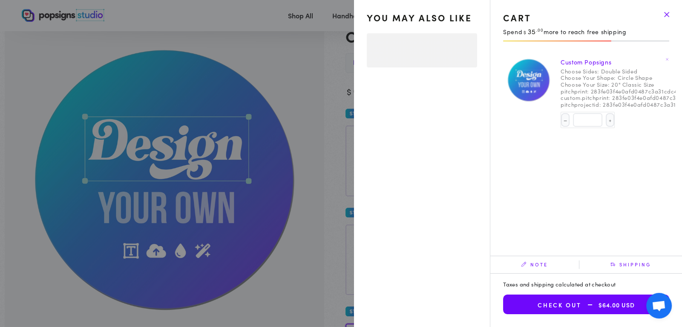
select select "**********"
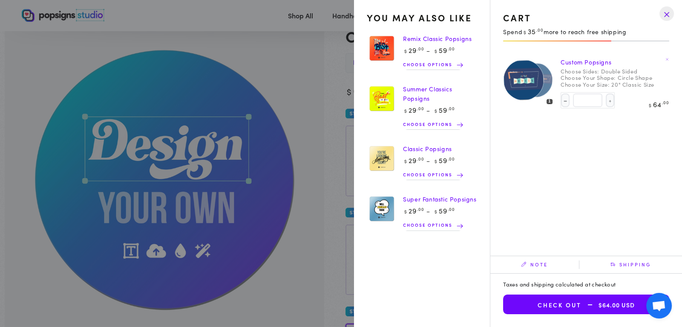
click at [583, 307] on span "$64.00 USD" at bounding box center [608, 304] width 53 height 7
